Goal: Find specific page/section: Find specific page/section

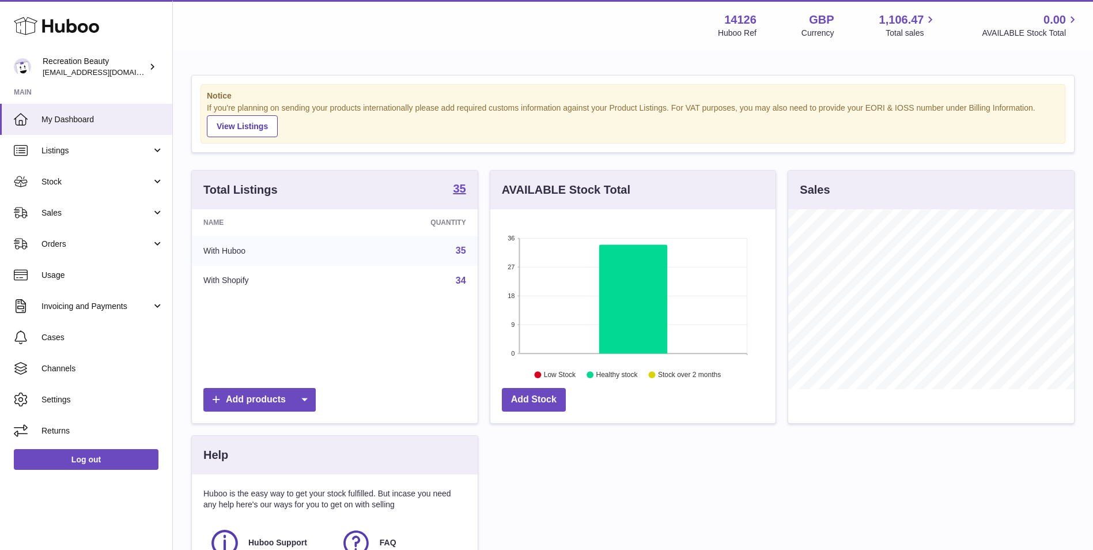
scroll to position [180, 285]
click at [109, 210] on span "Sales" at bounding box center [96, 212] width 110 height 11
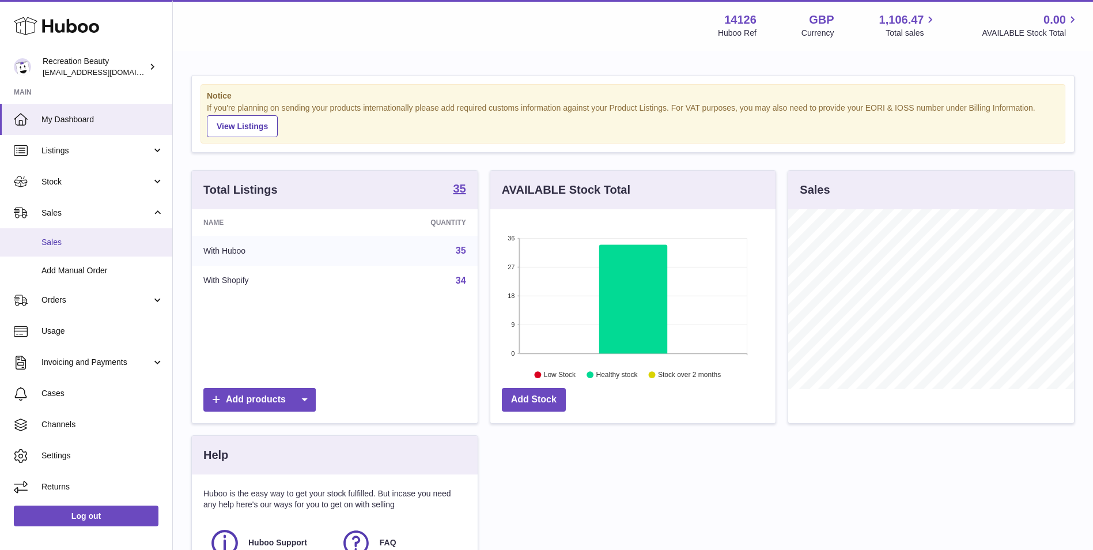
click at [97, 241] on span "Sales" at bounding box center [102, 242] width 122 height 11
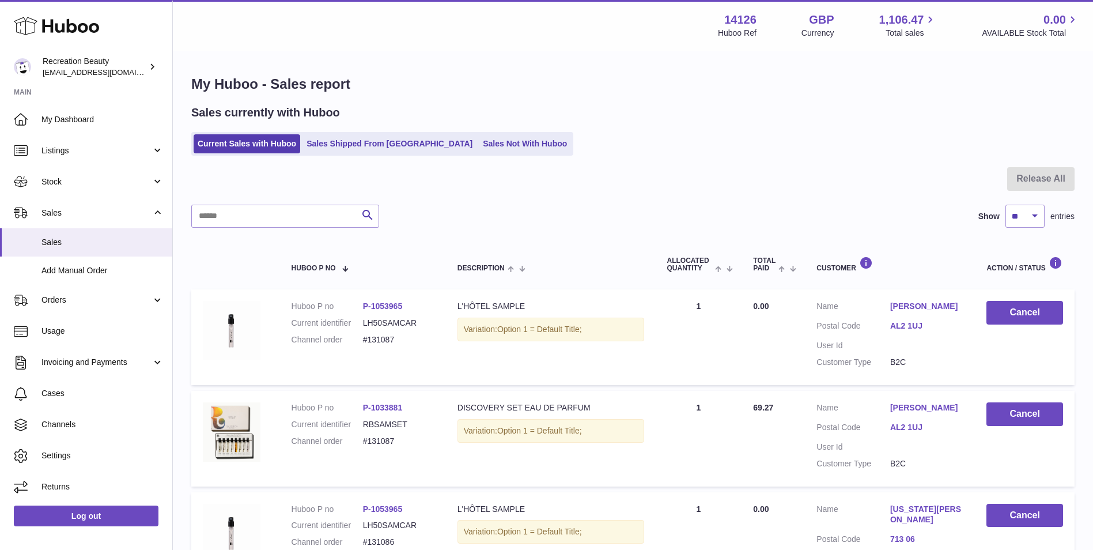
drag, startPoint x: 292, startPoint y: 187, endPoint x: 259, endPoint y: 183, distance: 32.5
click at [259, 183] on div at bounding box center [632, 185] width 883 height 37
